Goal: Task Accomplishment & Management: Manage account settings

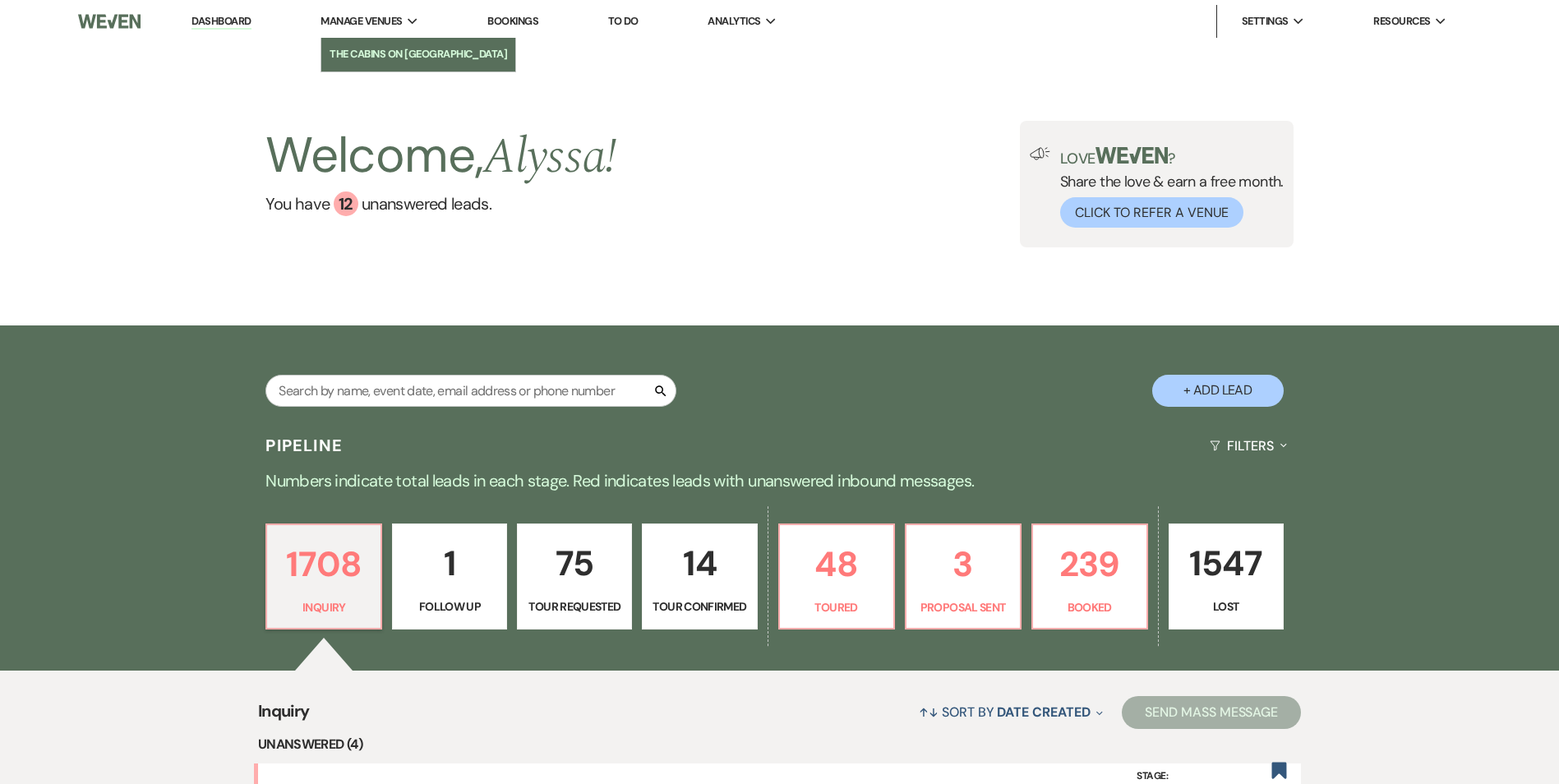
click at [403, 47] on li "The Cabins on [GEOGRAPHIC_DATA]" at bounding box center [418, 54] width 177 height 17
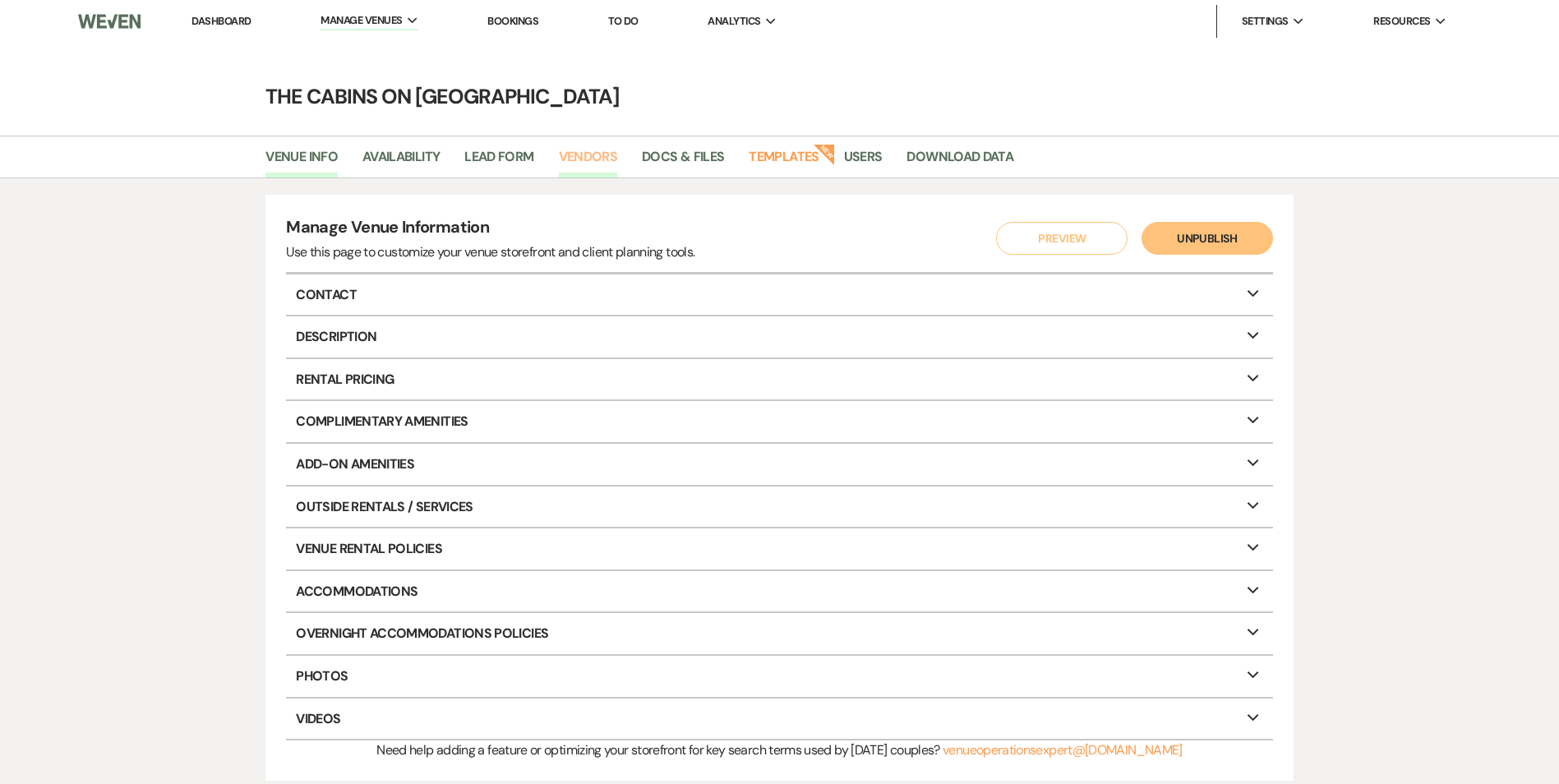
click at [596, 151] on link "Vendors" at bounding box center [588, 162] width 59 height 31
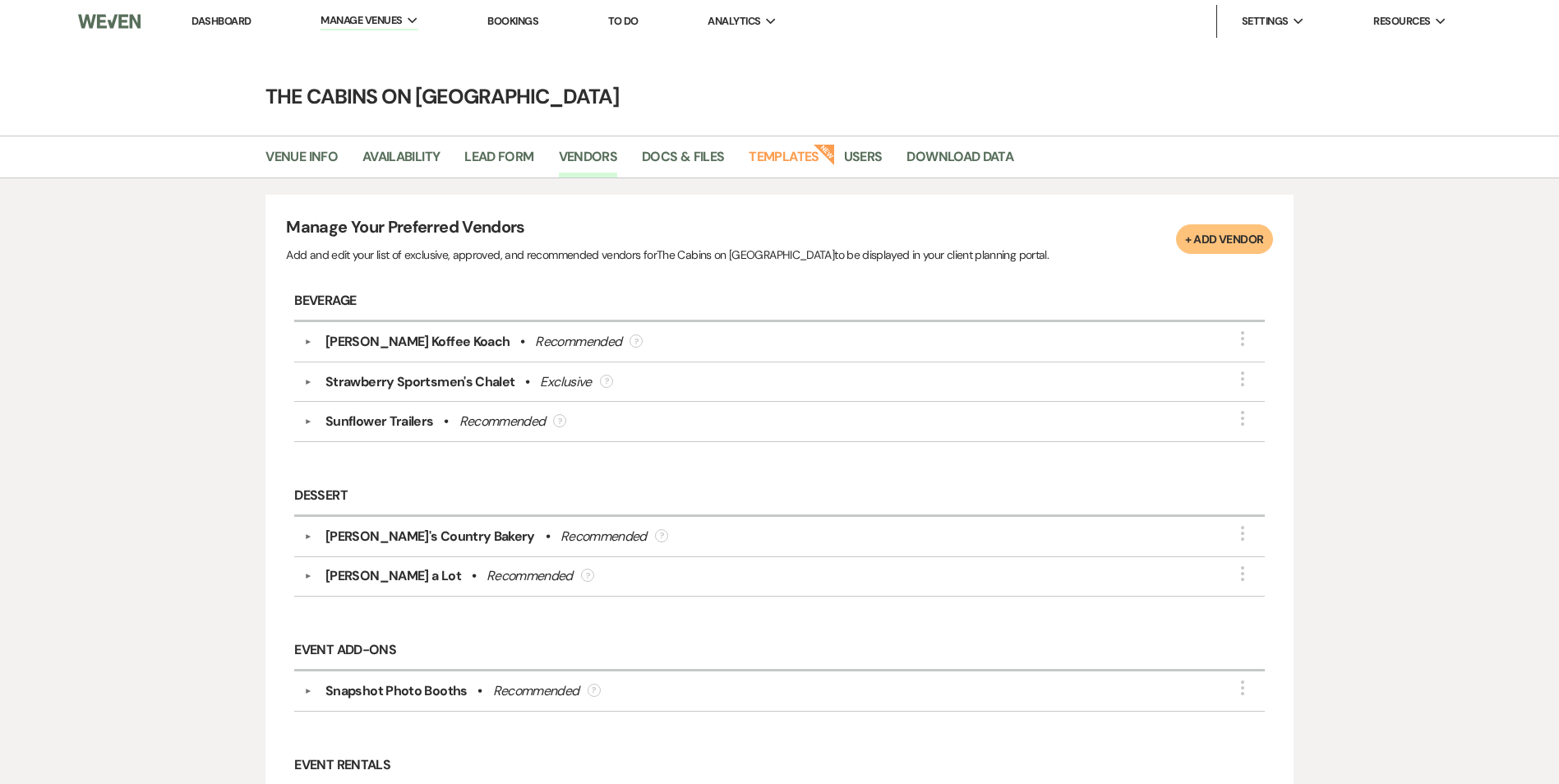
click at [427, 333] on div "[PERSON_NAME] Koffee Koach" at bounding box center [418, 342] width 184 height 20
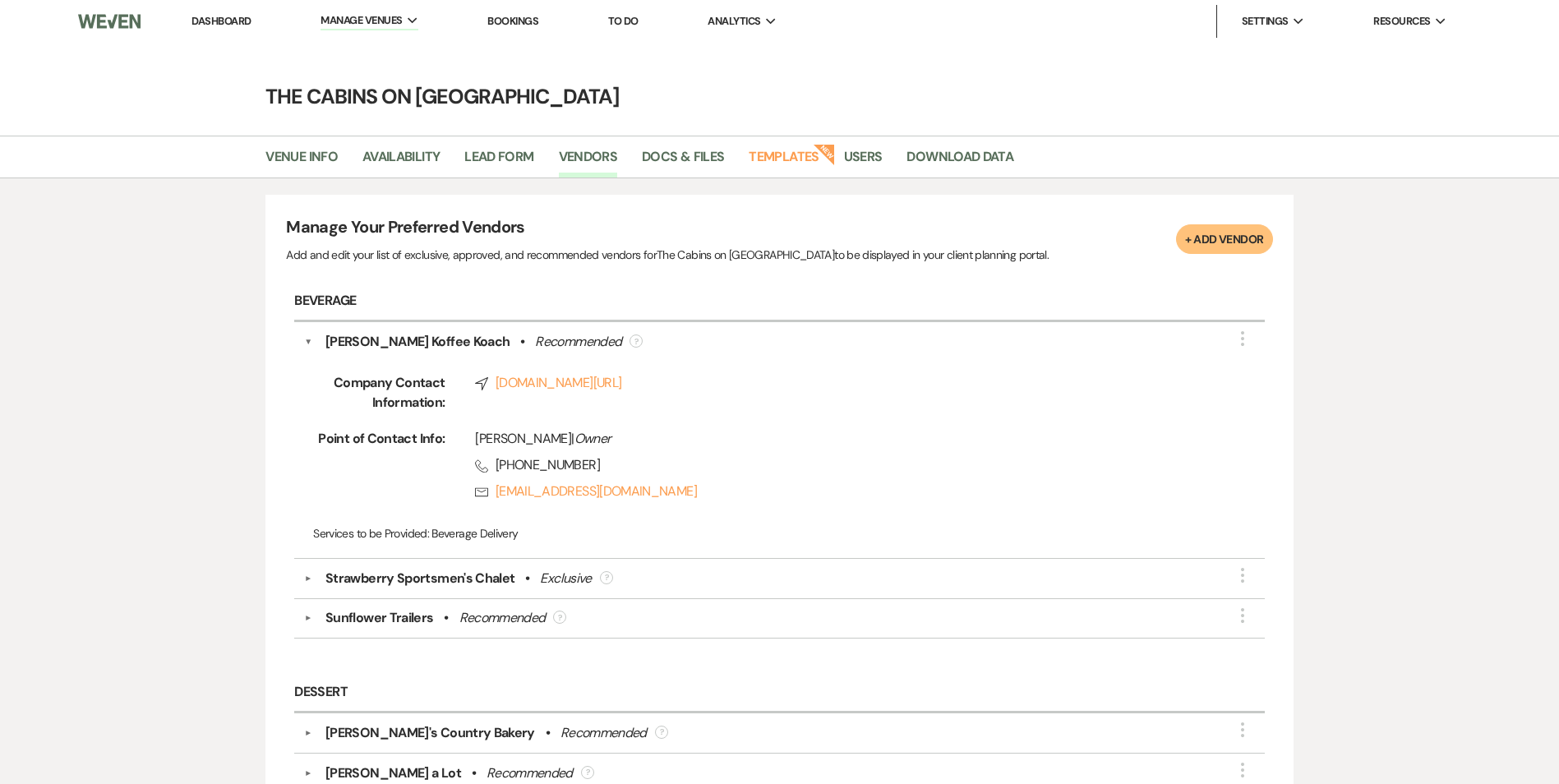
click at [419, 579] on div "Strawberry Sportsmen's Chalet" at bounding box center [420, 578] width 189 height 20
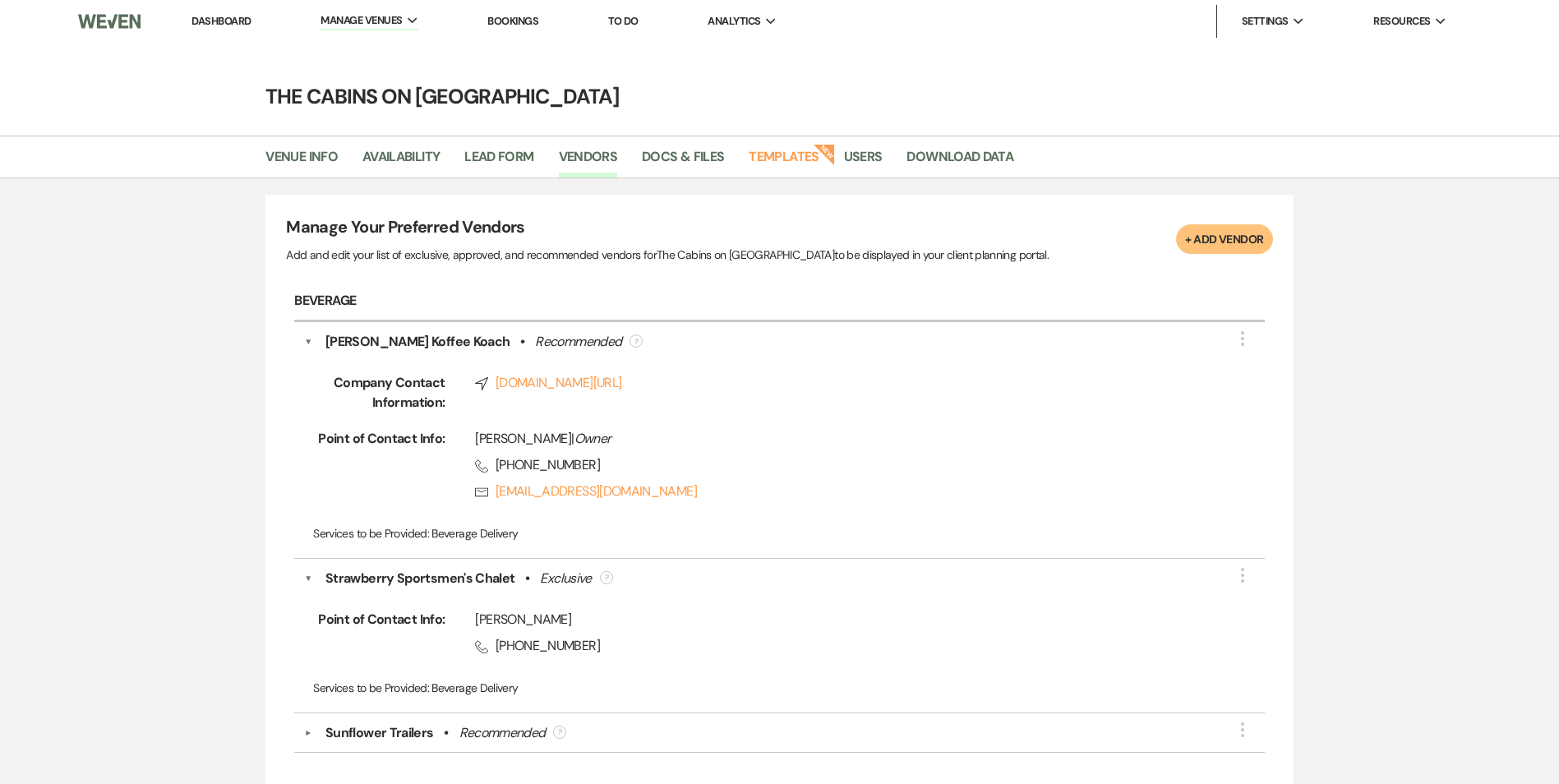
click at [410, 340] on div "[PERSON_NAME] Koffee Koach" at bounding box center [418, 342] width 184 height 20
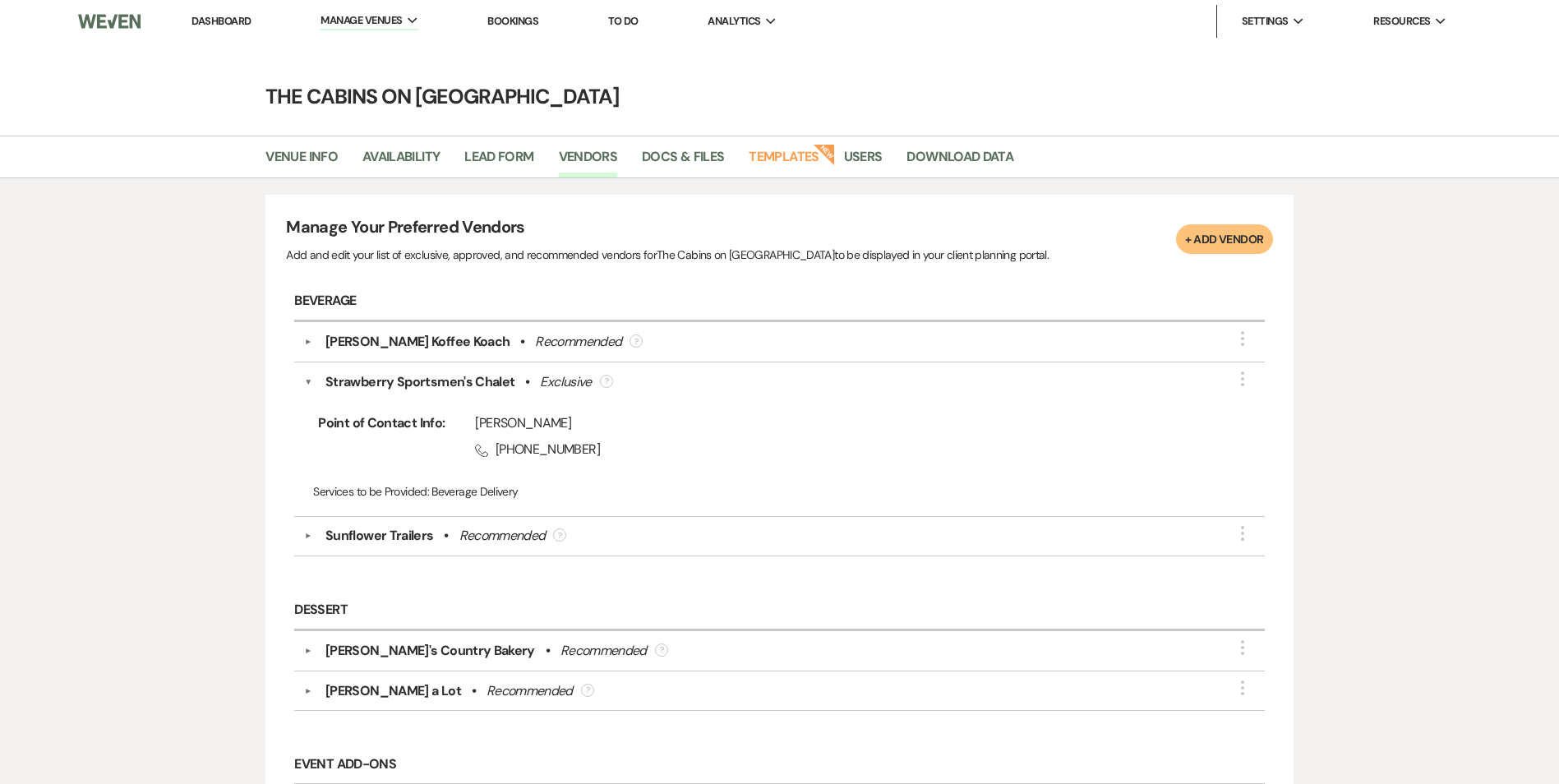
click at [412, 583] on div "Dessert ▼ [PERSON_NAME]'s Country Bakery • Recommended ? More ▼ [PERSON_NAME] a…" at bounding box center [780, 660] width 986 height 155
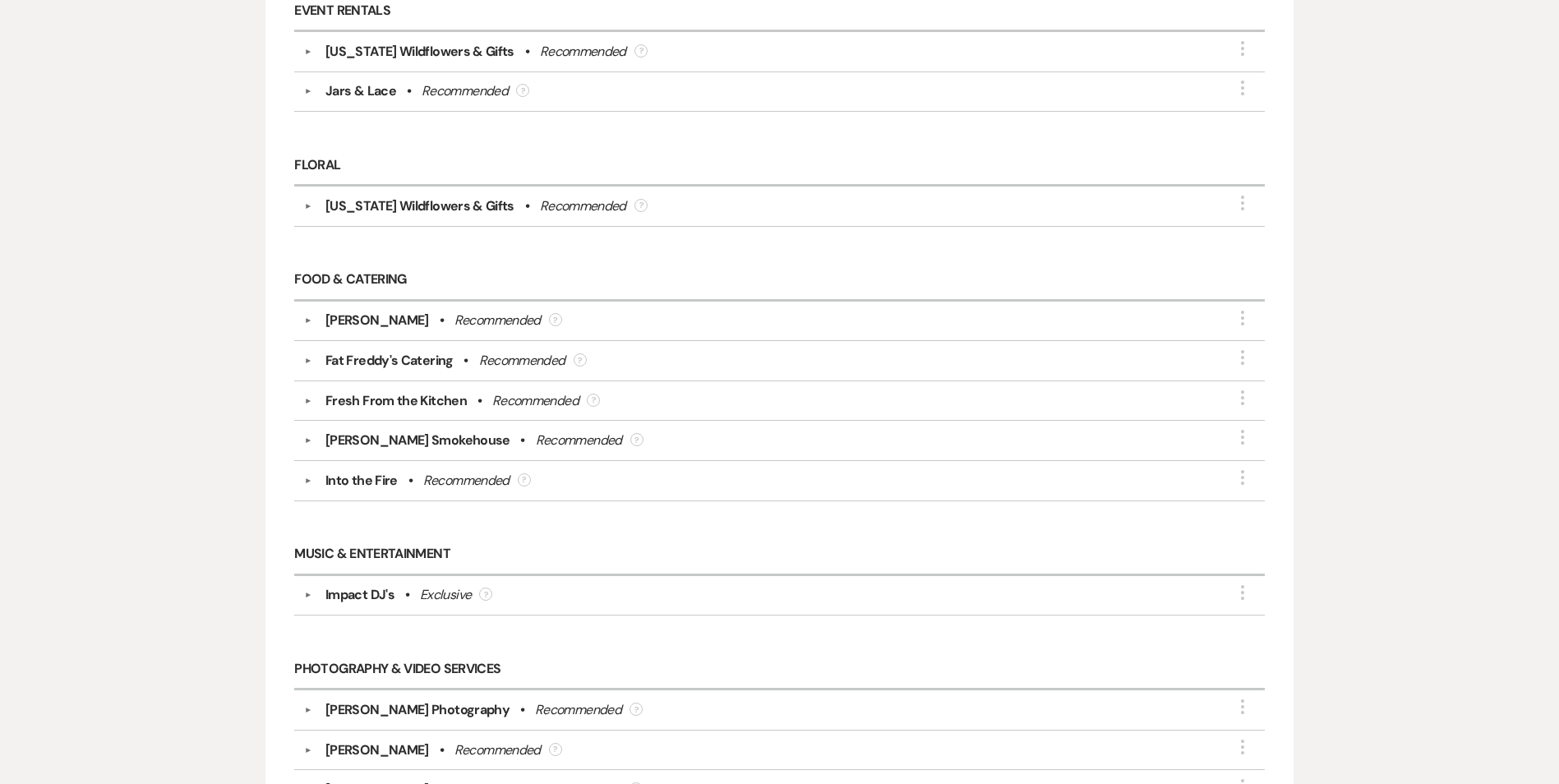
scroll to position [920, 0]
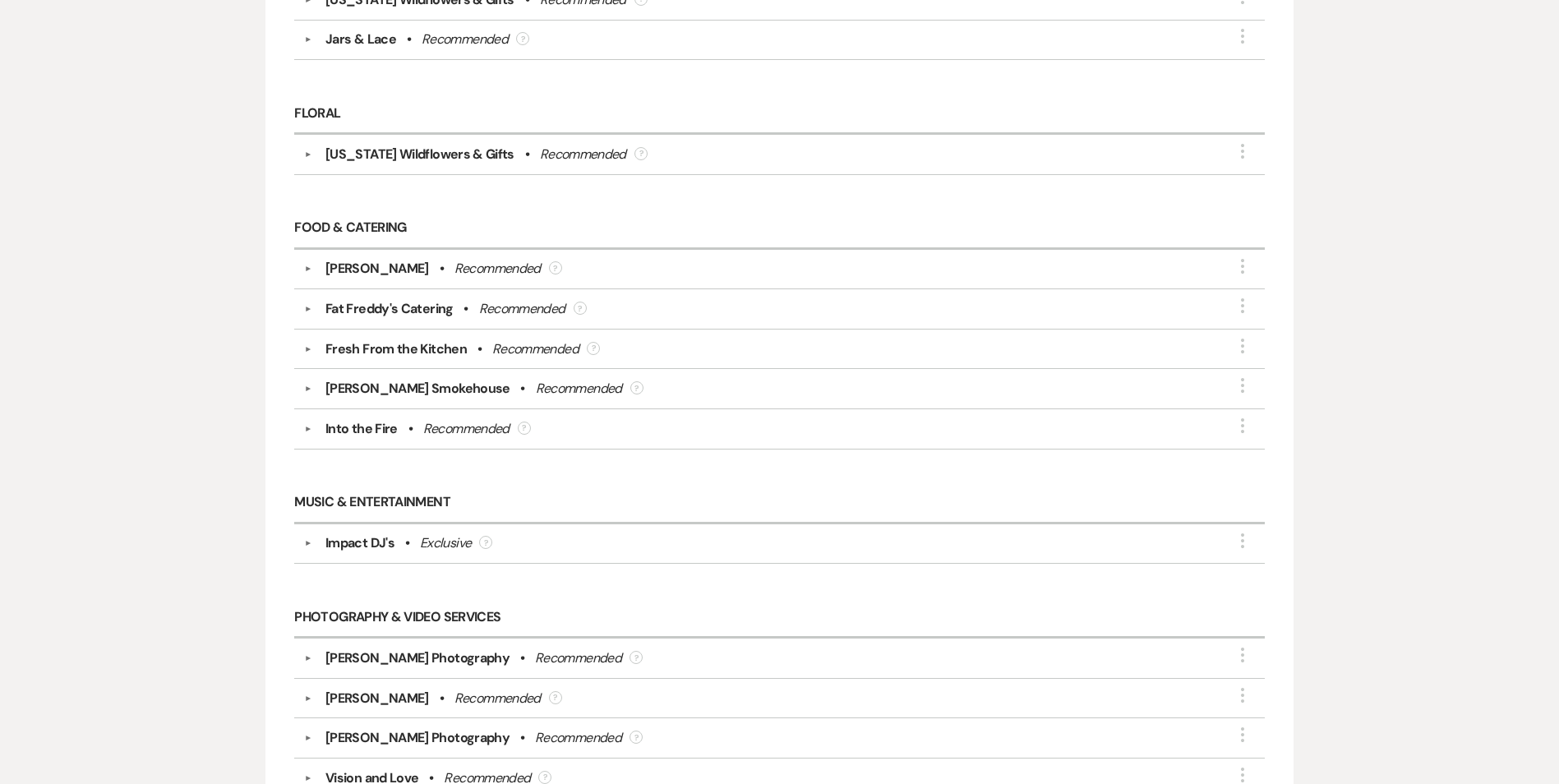
click at [355, 273] on div "[PERSON_NAME]" at bounding box center [377, 269] width 104 height 20
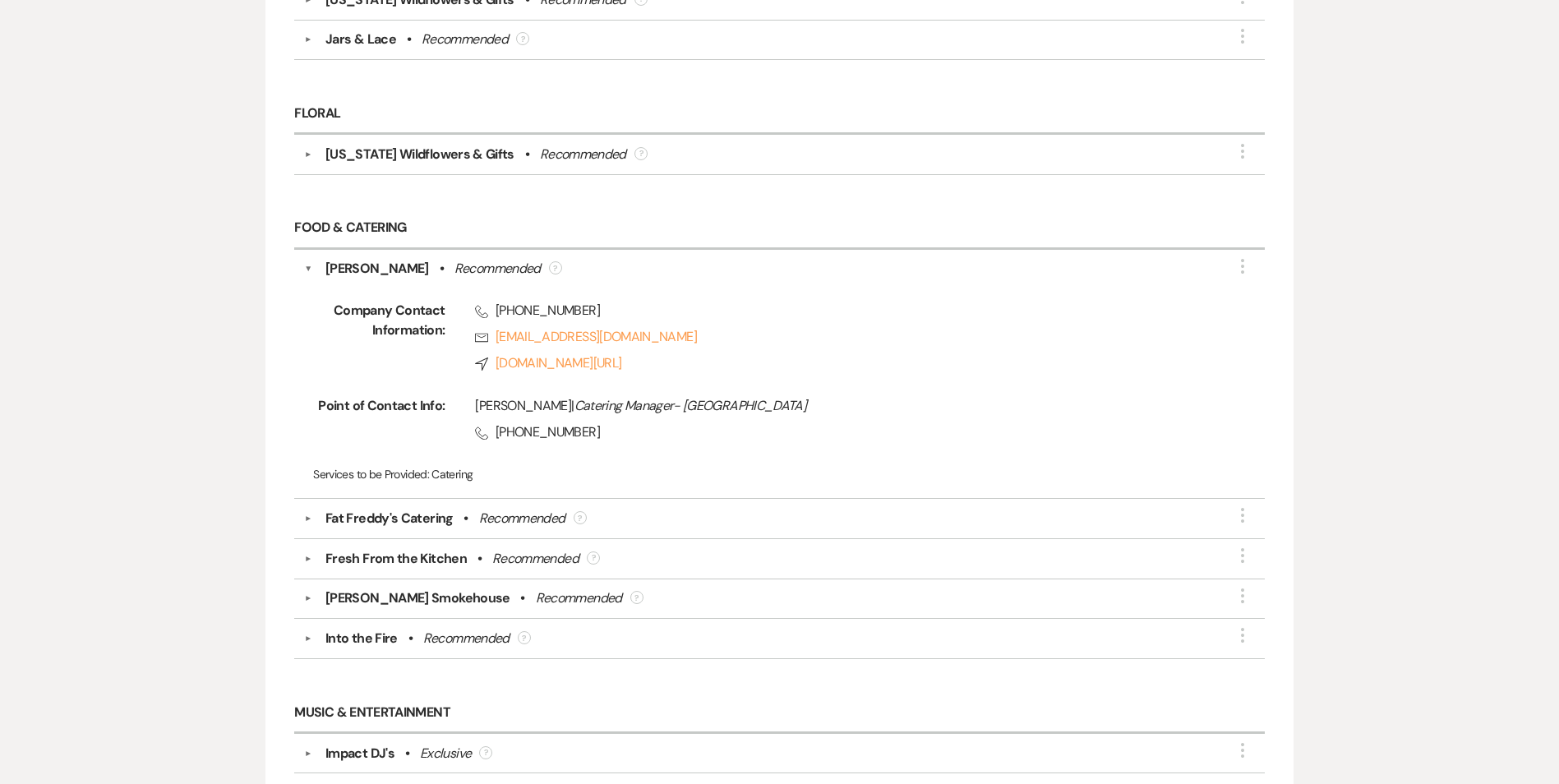
click at [420, 519] on div "Fat Freddy's Catering" at bounding box center [389, 518] width 128 height 20
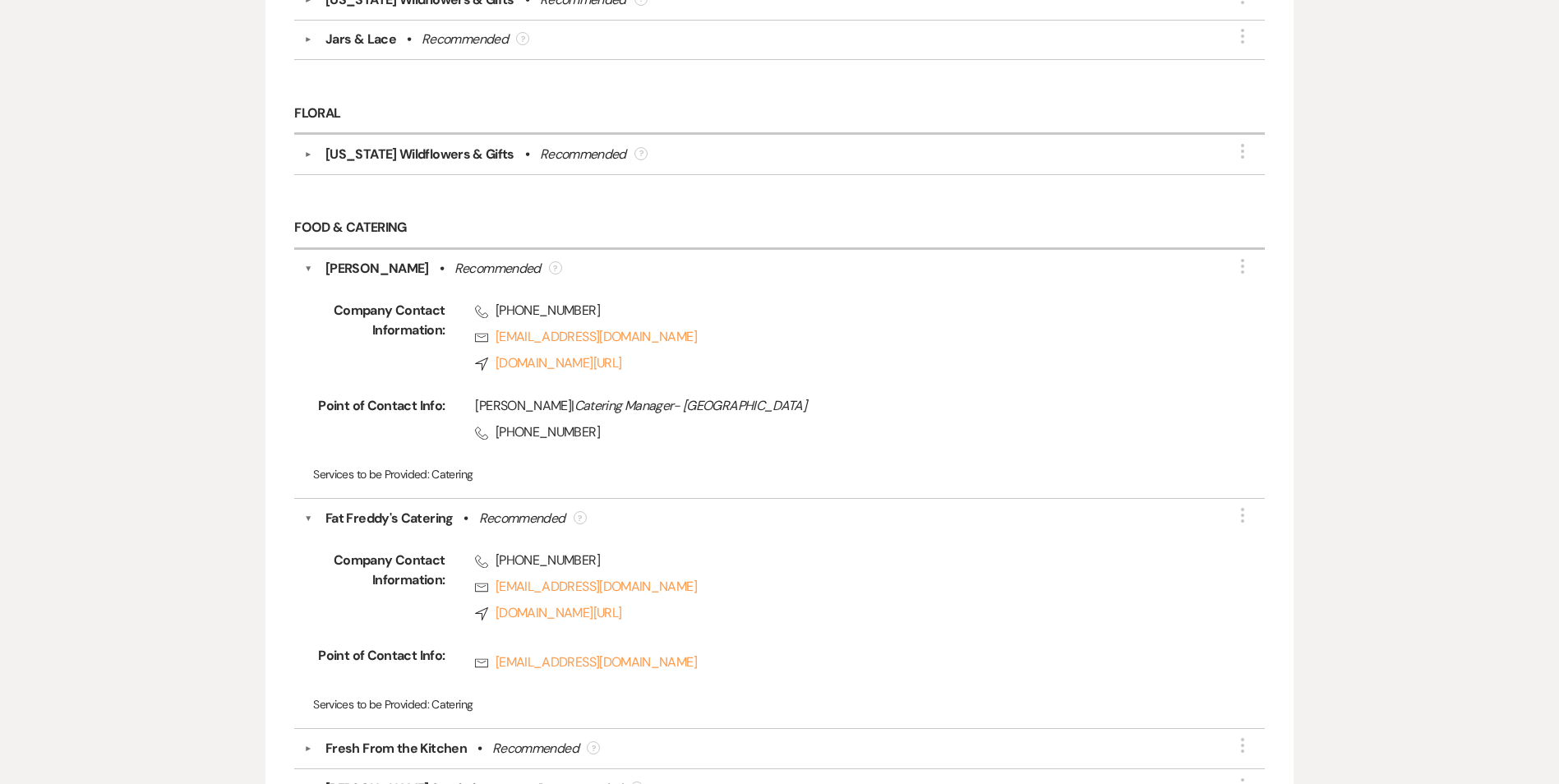
click at [420, 519] on div "Fat Freddy's Catering" at bounding box center [389, 518] width 128 height 20
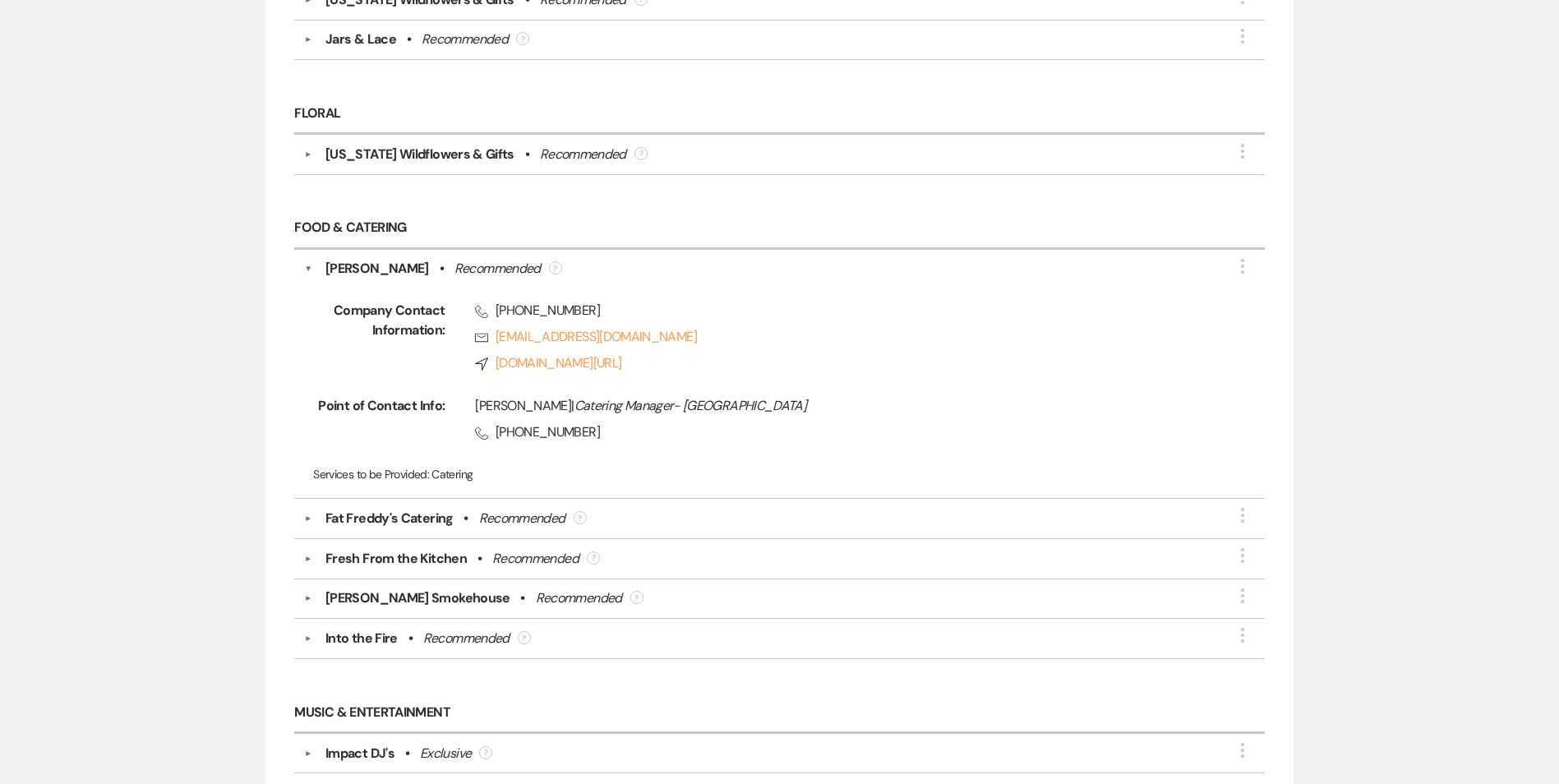
click at [363, 271] on div "[PERSON_NAME]" at bounding box center [377, 269] width 104 height 20
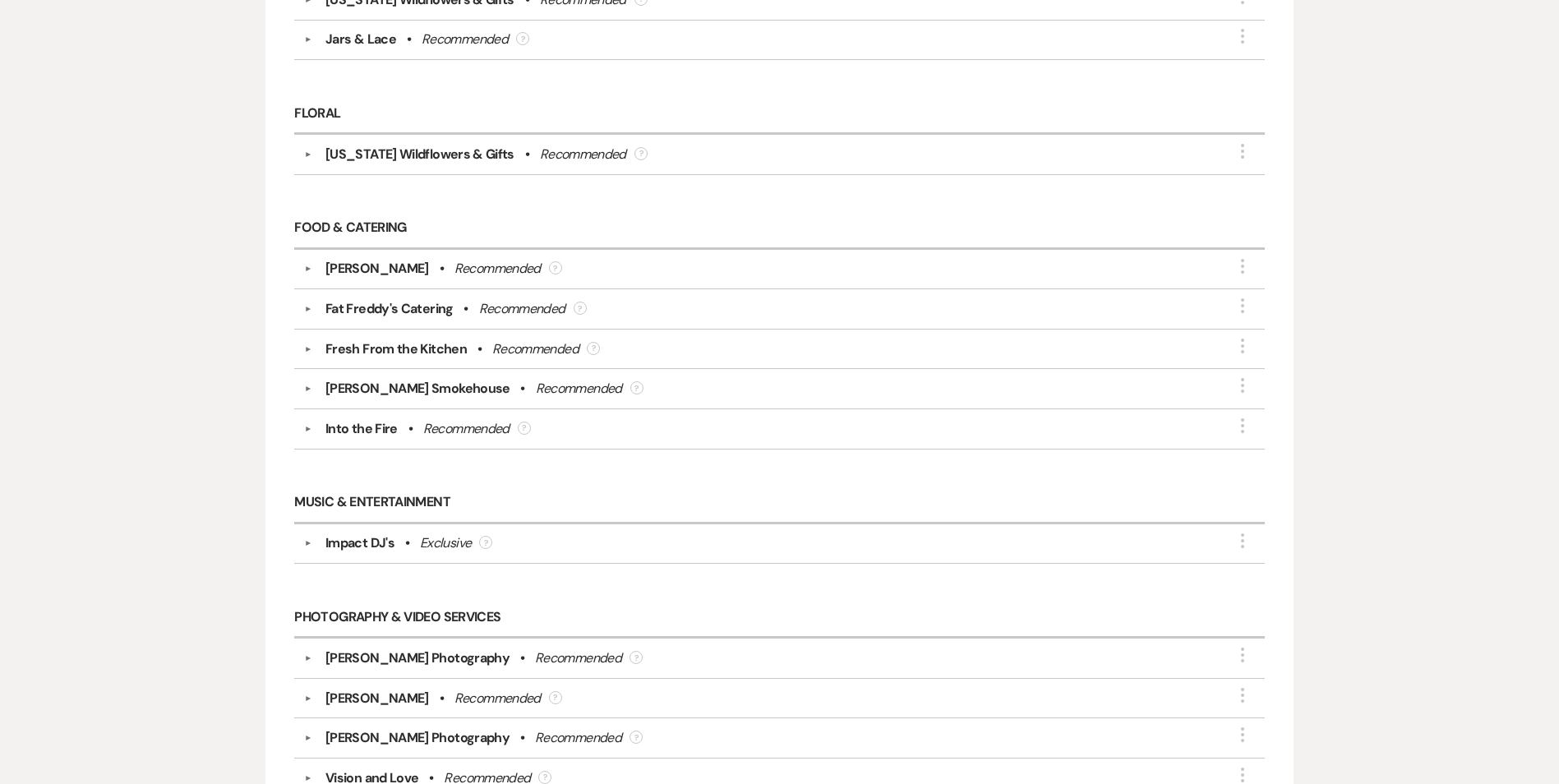
click at [363, 424] on div "Into the Fire" at bounding box center [362, 428] width 73 height 20
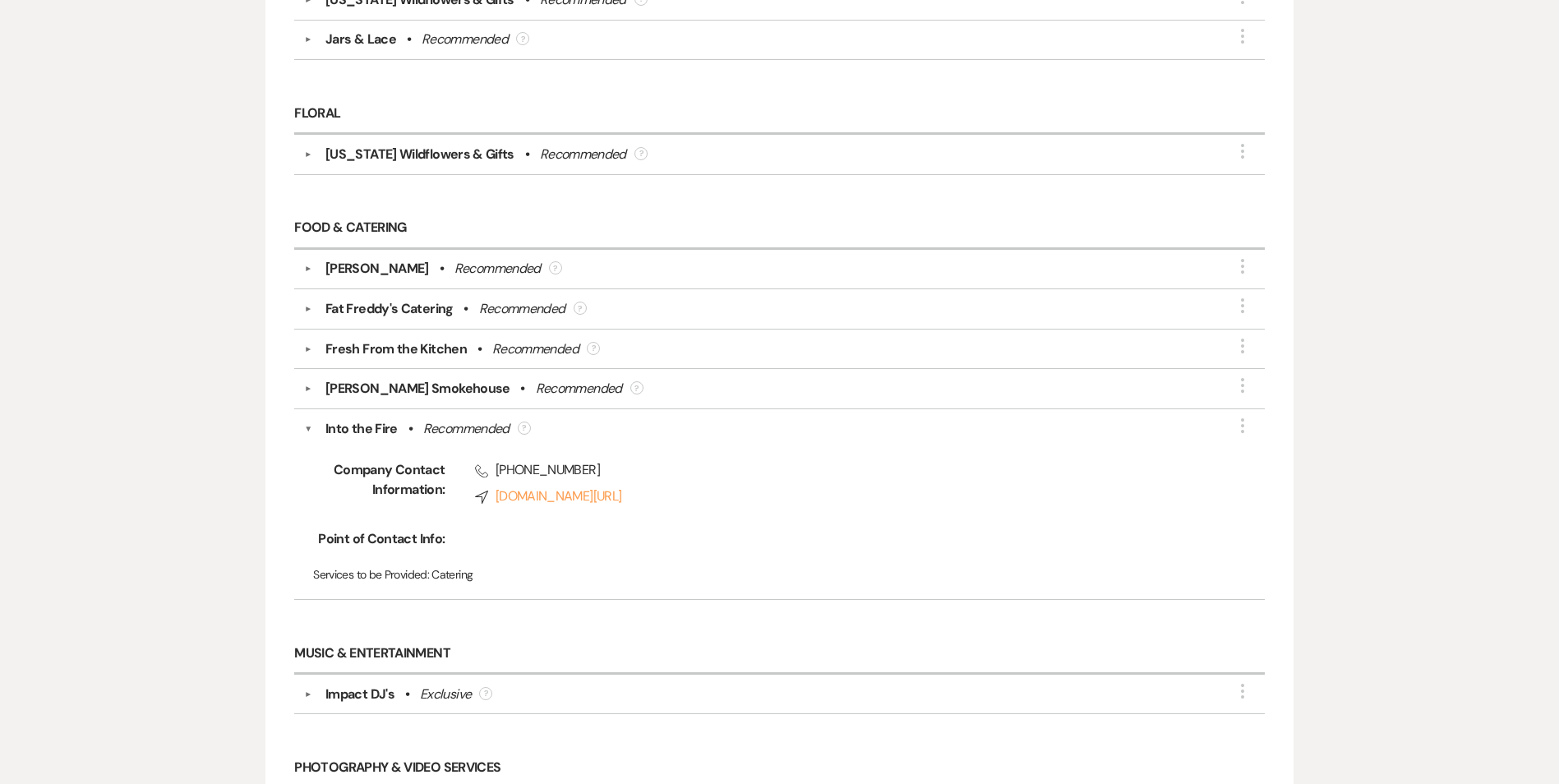
click at [378, 394] on div "[PERSON_NAME] Smokehouse" at bounding box center [418, 388] width 185 height 20
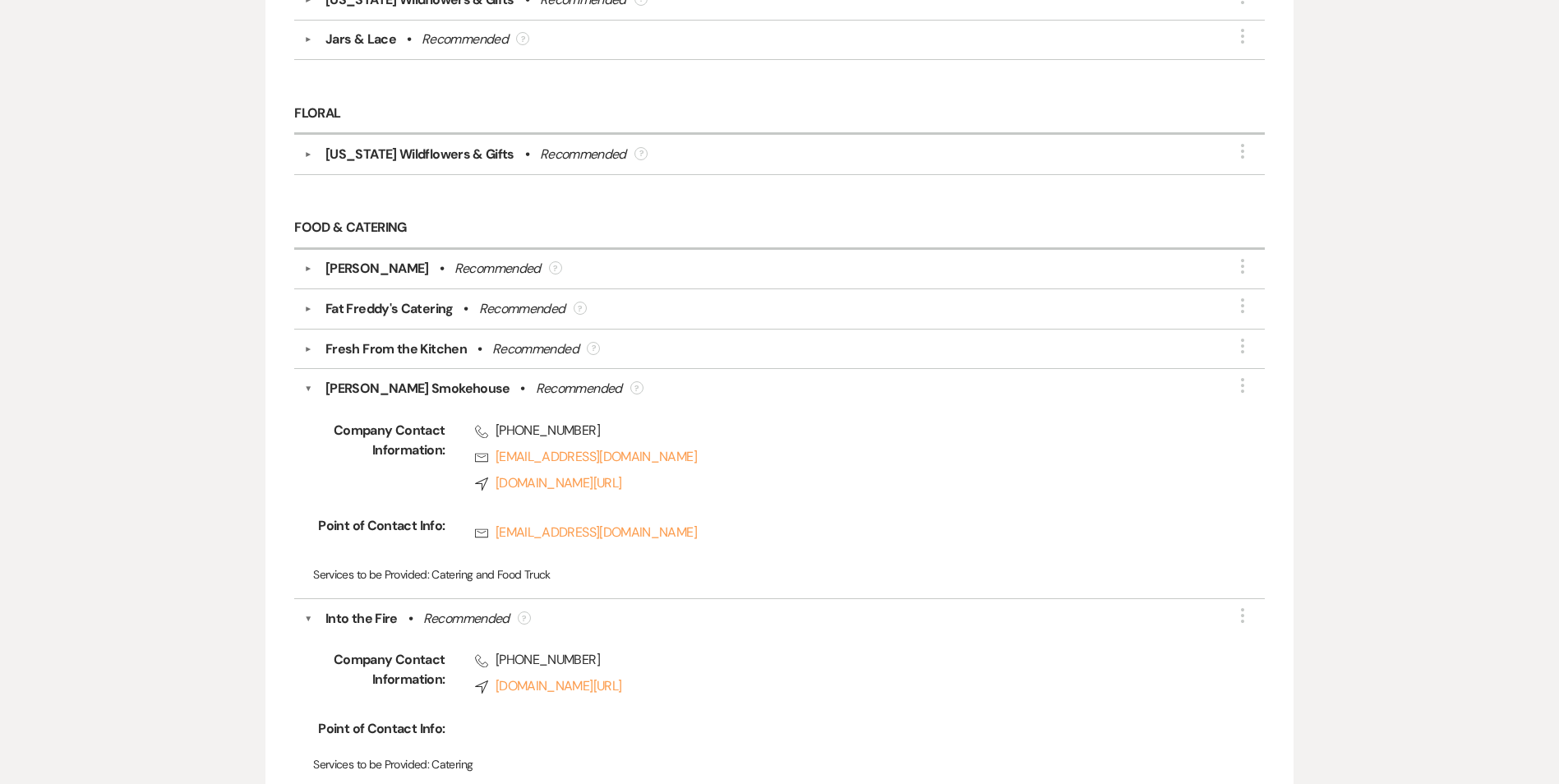
click at [383, 380] on div "[PERSON_NAME] Smokehouse" at bounding box center [418, 388] width 185 height 20
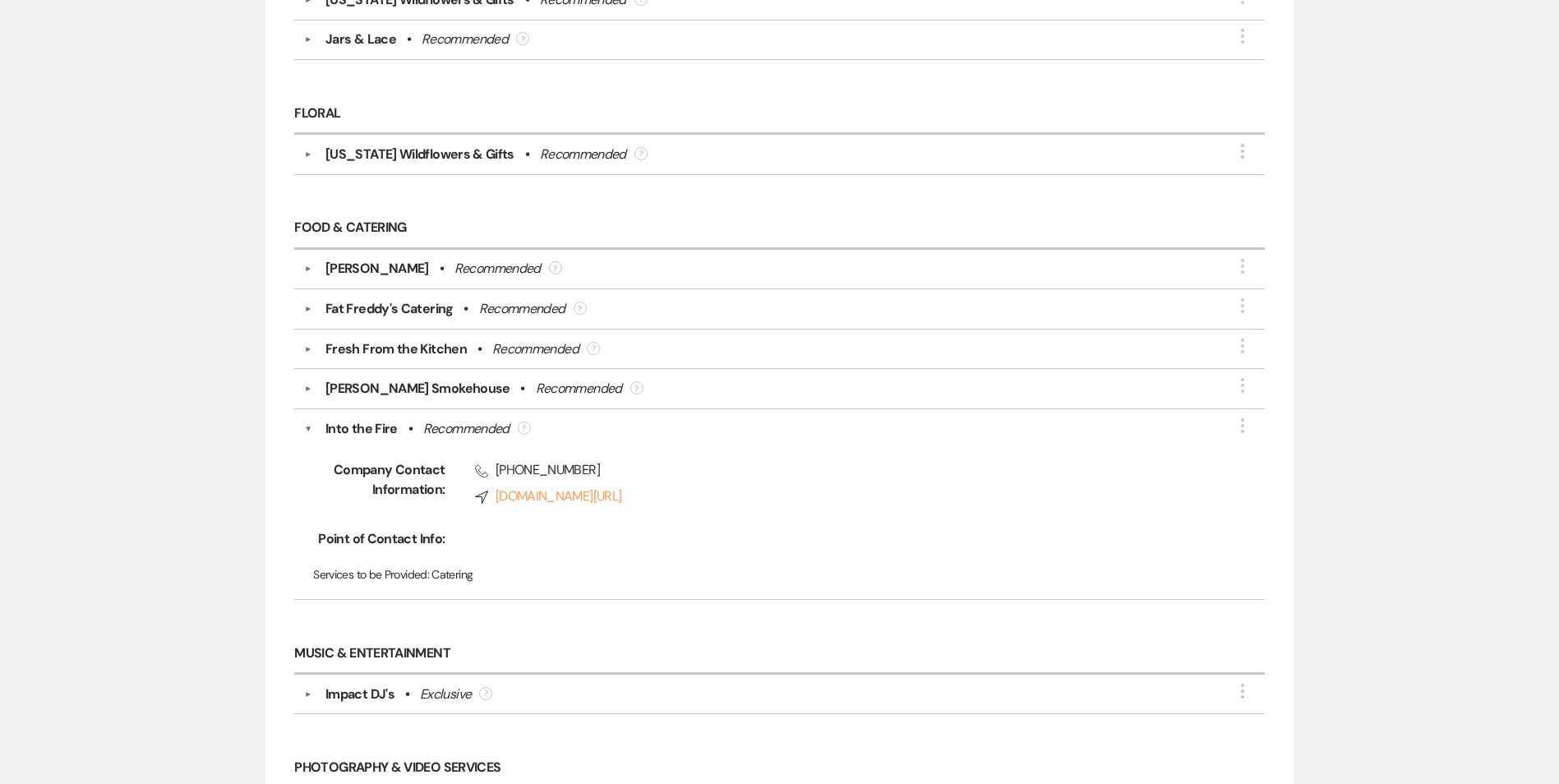
click at [359, 433] on div "Into the Fire" at bounding box center [362, 428] width 73 height 20
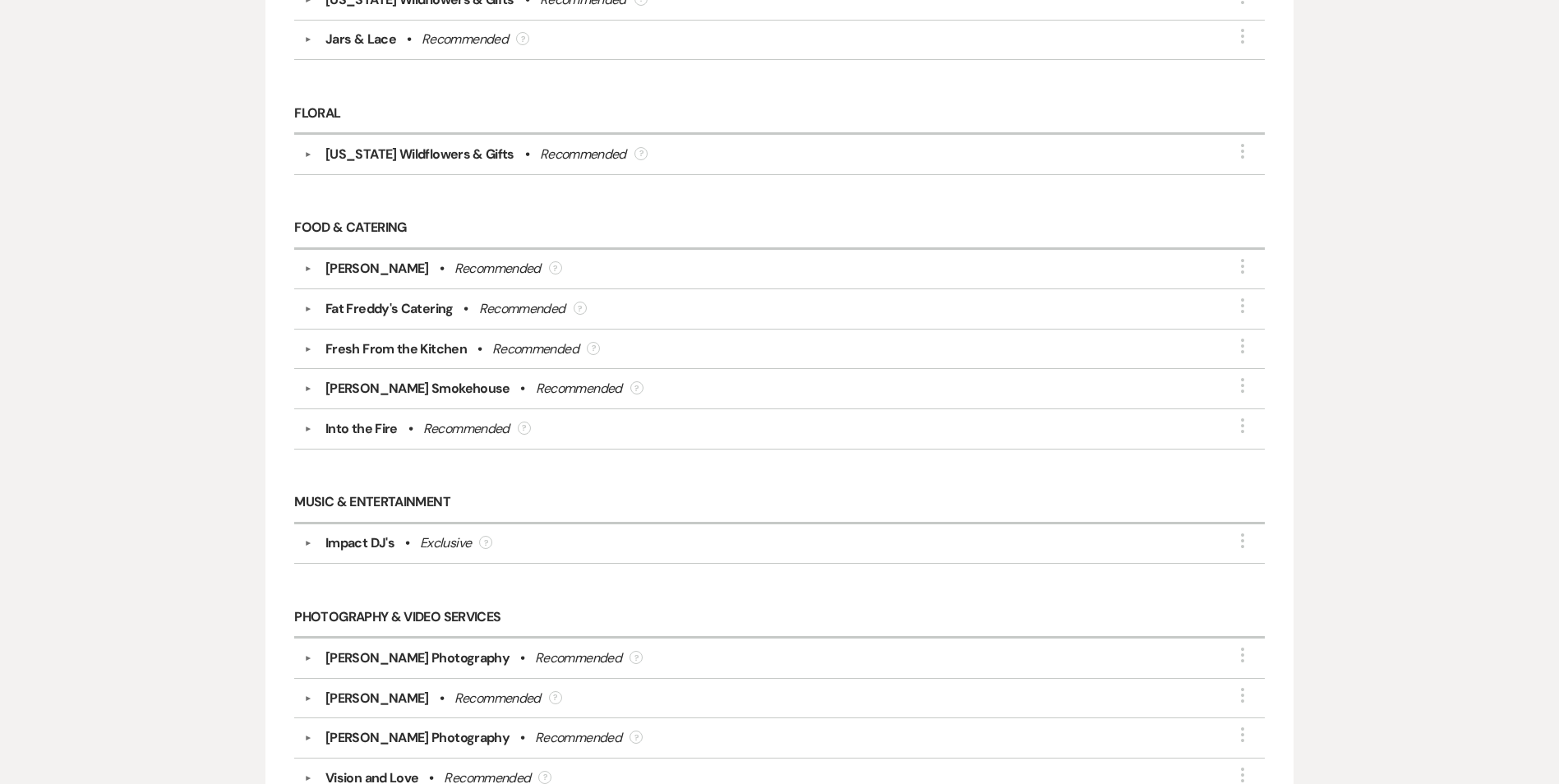
click at [407, 473] on div "Food & Catering ▼ [PERSON_NAME] • Recommended ? More ▼ Fat [PERSON_NAME]'s Cate…" at bounding box center [780, 338] width 986 height 274
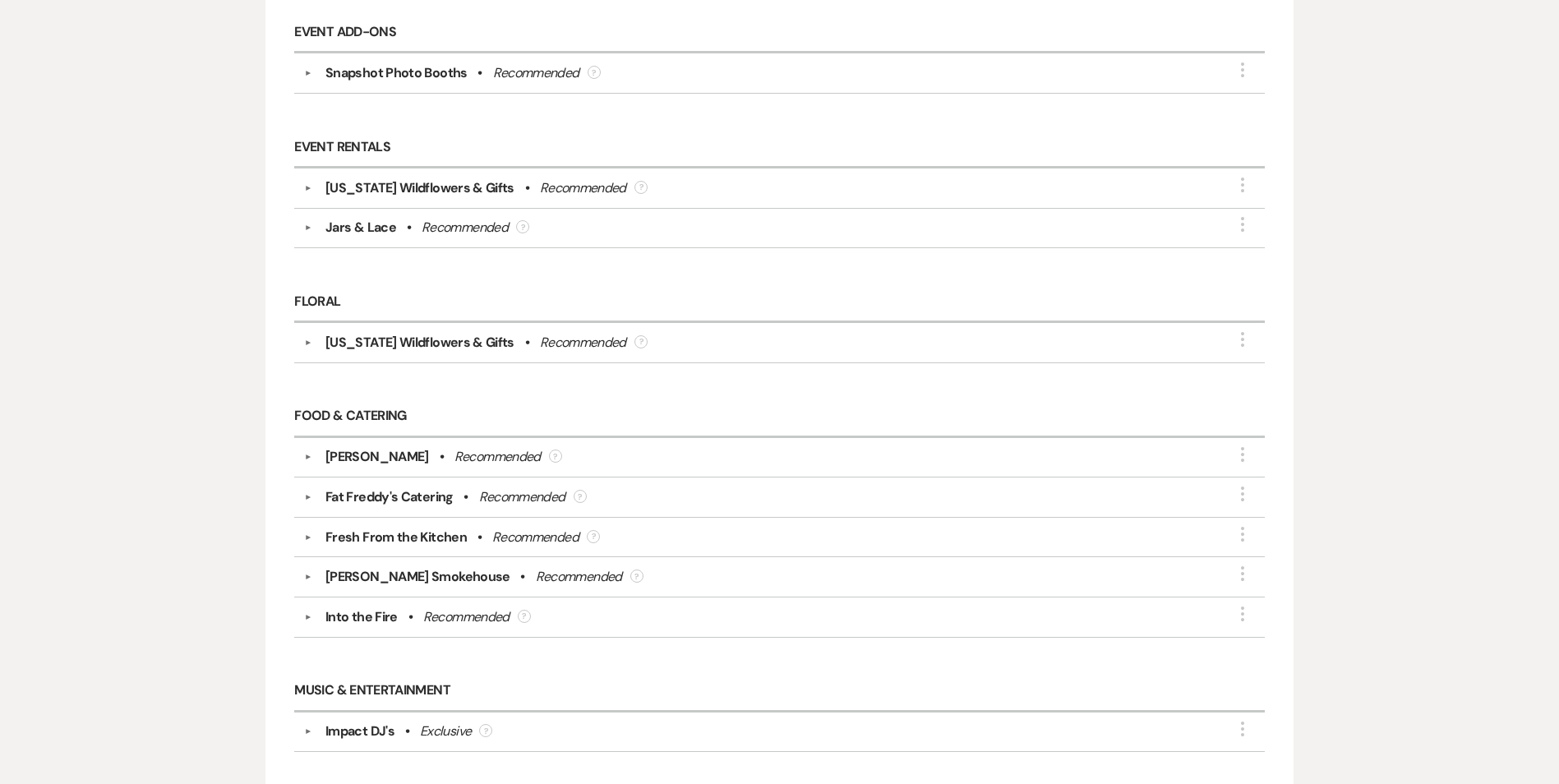
scroll to position [0, 0]
